Goal: Find specific page/section: Find specific page/section

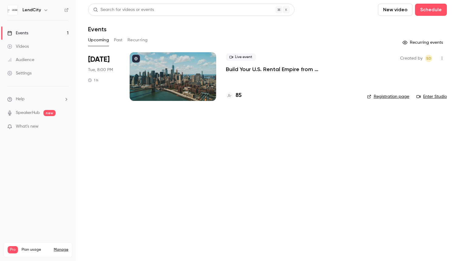
click at [276, 70] on p "Build Your U.S. Rental Empire from [GEOGRAPHIC_DATA]: No Headaches, Step-by-Step" at bounding box center [291, 69] width 131 height 7
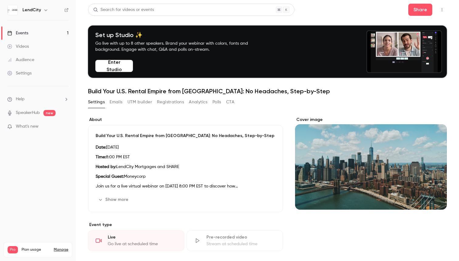
click at [34, 34] on link "Events 1" at bounding box center [38, 32] width 76 height 13
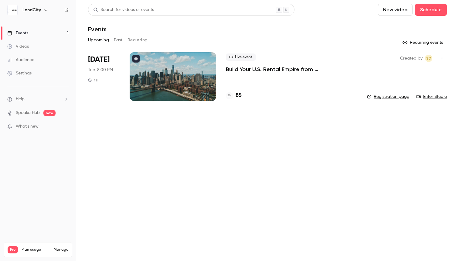
click at [248, 69] on p "Build Your U.S. Rental Empire from [GEOGRAPHIC_DATA]: No Headaches, Step-by-Step" at bounding box center [291, 69] width 131 height 7
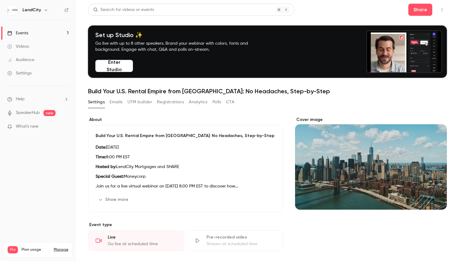
click at [166, 103] on button "Registrations" at bounding box center [170, 102] width 27 height 10
